Goal: Information Seeking & Learning: Check status

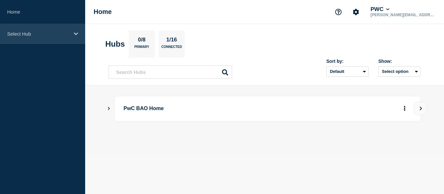
click at [73, 33] on div "Select Hub" at bounding box center [42, 34] width 85 height 20
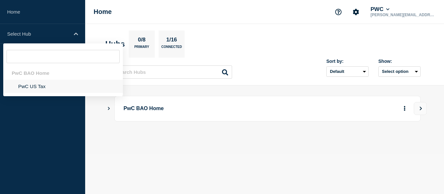
click at [30, 86] on li "PwC US Tax" at bounding box center [62, 86] width 119 height 13
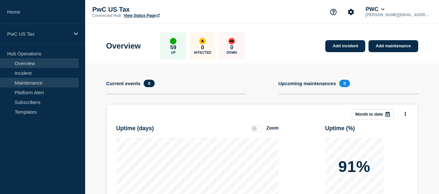
click at [30, 83] on link "Maintenance" at bounding box center [39, 83] width 79 height 10
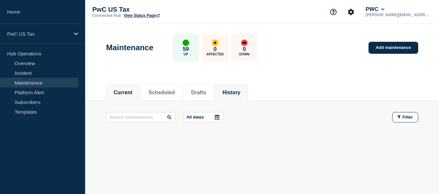
click at [237, 93] on button "History" at bounding box center [231, 93] width 18 height 6
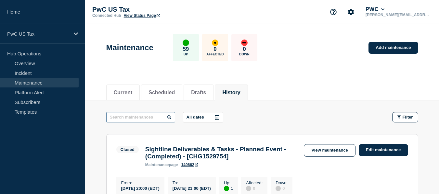
click at [135, 118] on input "text" at bounding box center [140, 117] width 69 height 10
type input "cars"
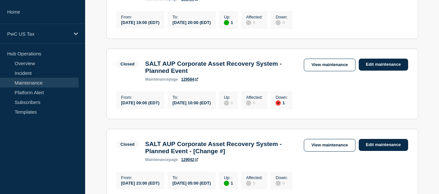
scroll to position [328, 0]
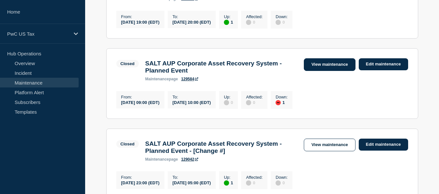
click at [332, 71] on link "View maintenance" at bounding box center [329, 64] width 51 height 13
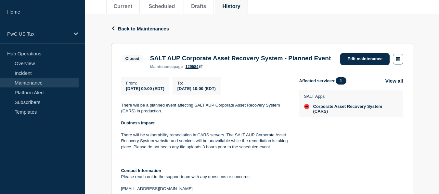
scroll to position [107, 0]
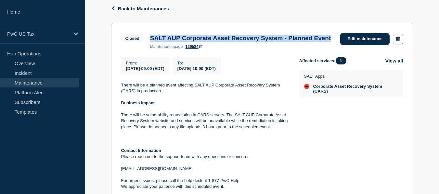
drag, startPoint x: 152, startPoint y: 38, endPoint x: 201, endPoint y: 47, distance: 49.9
click at [201, 42] on h3 "SALT AUP Corporate Asset Recovery System - Planned Event" at bounding box center [240, 38] width 181 height 7
copy h3 "SALT AUP Corporate Asset Recovery System - Planned Event"
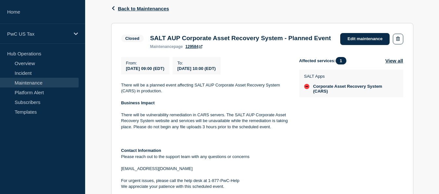
click at [218, 94] on p "There will be a planned event affecting SALT AUP Corporate Asset Recovery Syste…" at bounding box center [205, 88] width 168 height 12
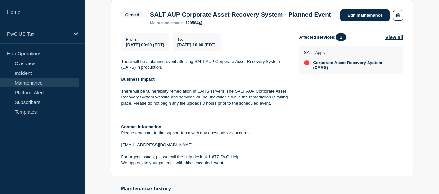
scroll to position [126, 0]
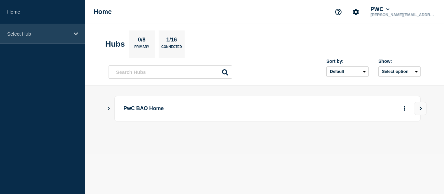
click at [69, 32] on p "Select Hub" at bounding box center [38, 34] width 62 height 6
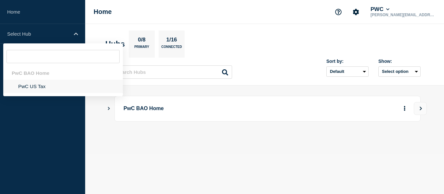
click at [27, 90] on li "PwC US Tax" at bounding box center [62, 86] width 119 height 13
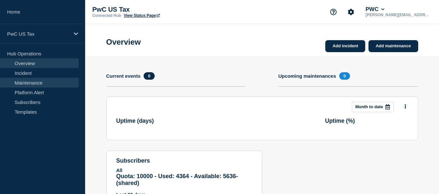
click at [39, 83] on link "Maintenance" at bounding box center [39, 83] width 79 height 10
